Goal: Check status: Check status

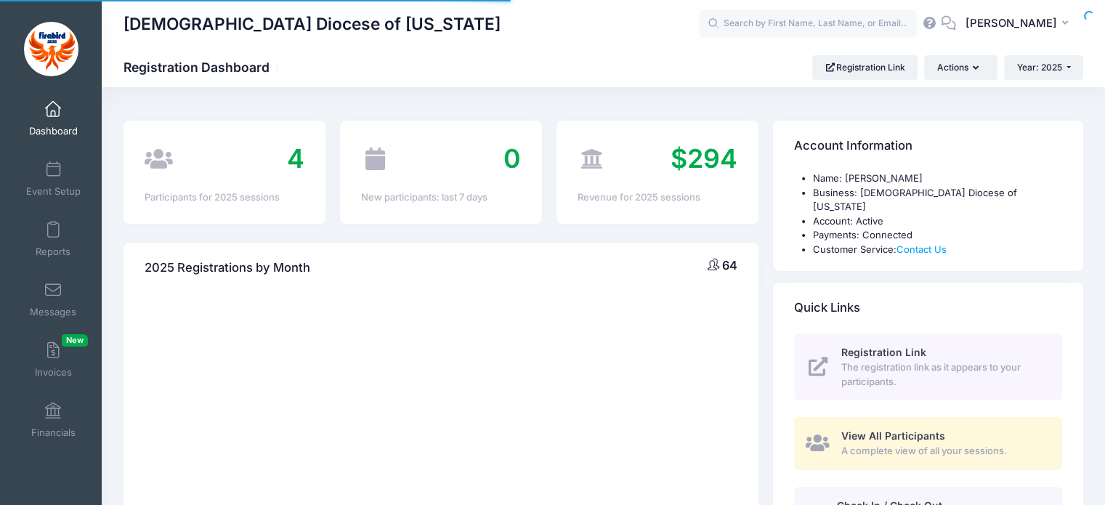
select select
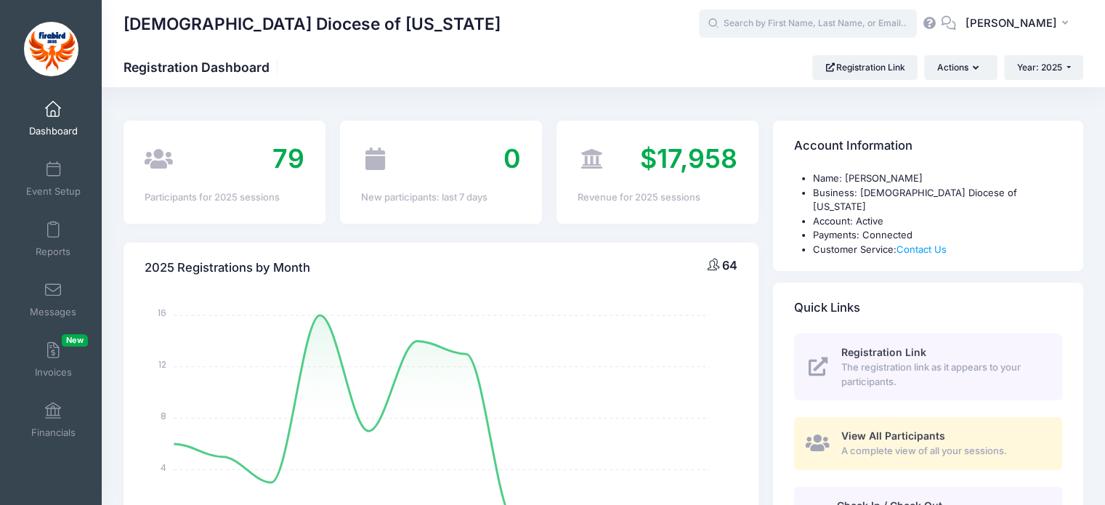
click at [820, 28] on input "text" at bounding box center [808, 23] width 218 height 29
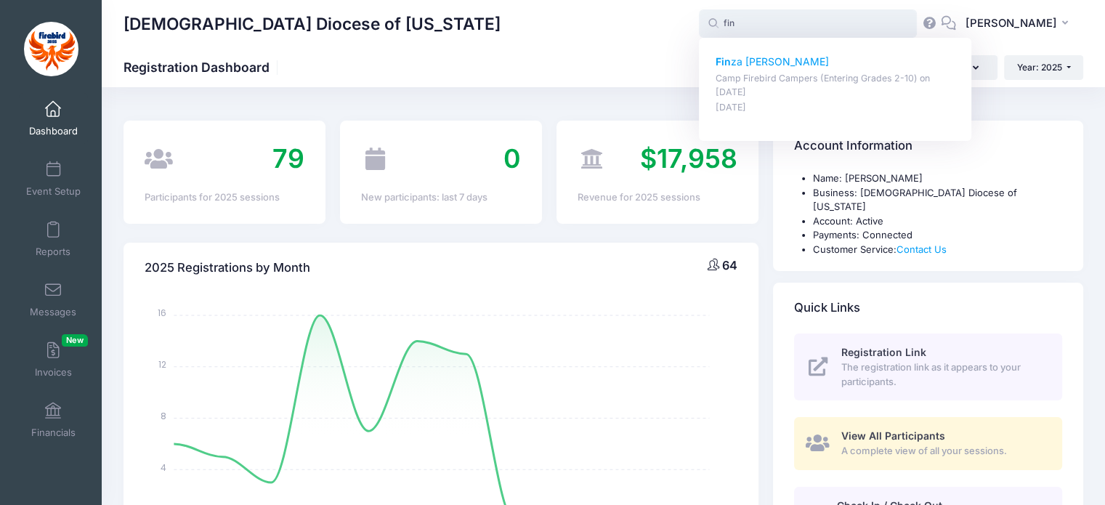
click at [790, 63] on p "Fin za [PERSON_NAME]" at bounding box center [835, 61] width 240 height 15
type input "[PERSON_NAME] (Camp Firebird Campers (Entering Grades 2-10), [DATE])"
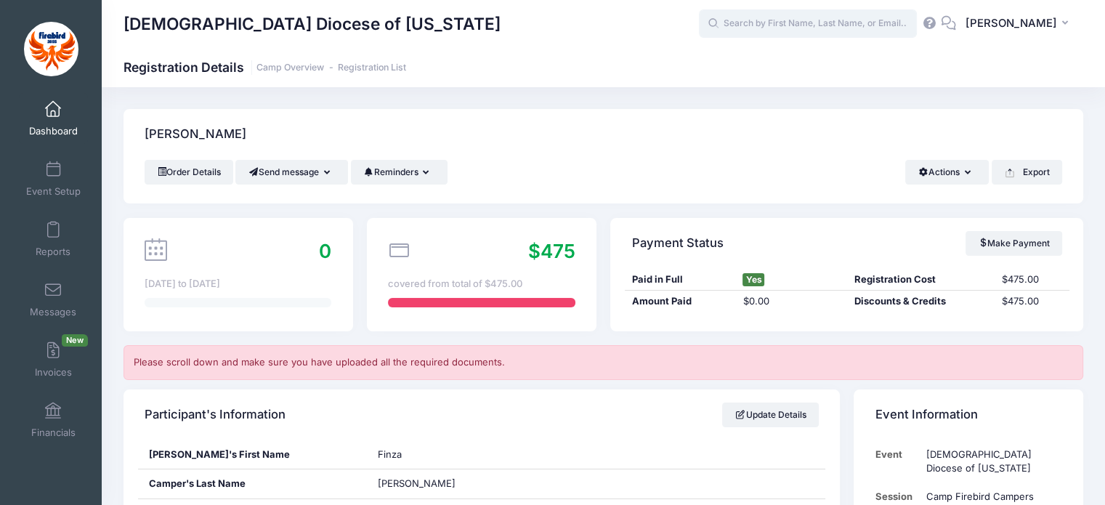
click at [829, 20] on input "text" at bounding box center [808, 23] width 218 height 29
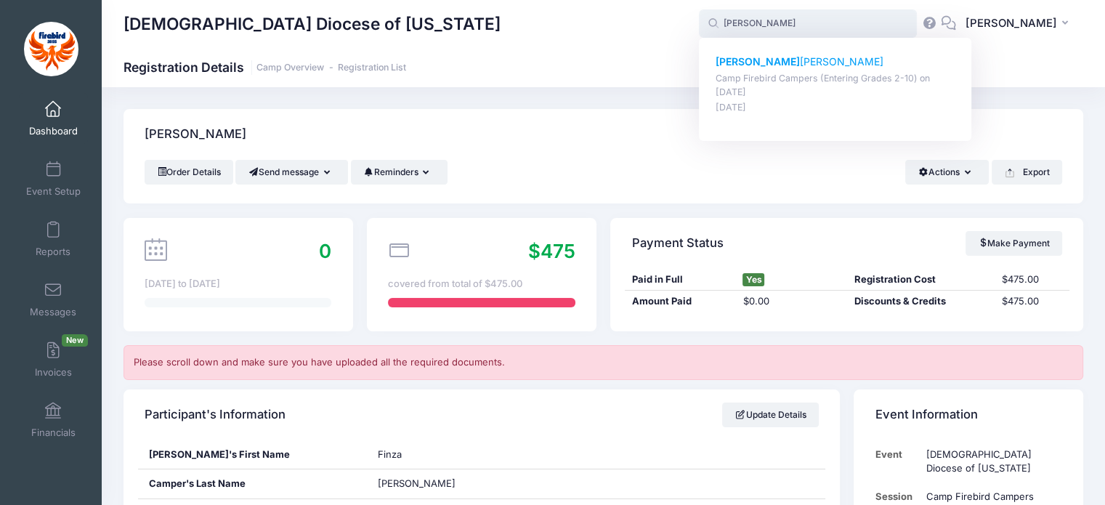
click at [770, 67] on strong "Vanessa" at bounding box center [757, 61] width 84 height 12
type input "Vanessa Kelly (Camp Firebird Campers (Entering Grades 2-10), Jul-27, 2025)"
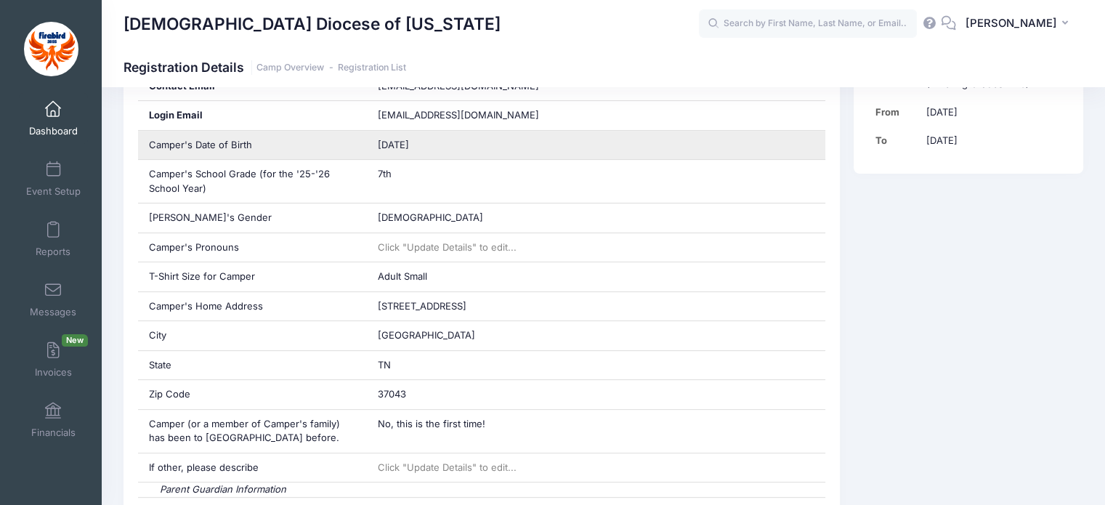
scroll to position [456, 0]
